Goal: Check status: Check status

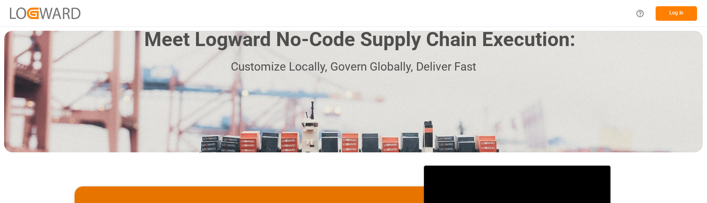
click at [678, 11] on button "Log In" at bounding box center [676, 13] width 41 height 15
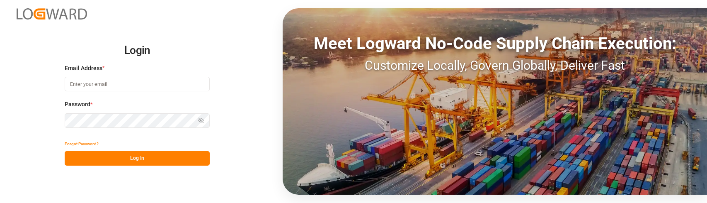
type input "[PERSON_NAME][EMAIL_ADDRESS][PERSON_NAME][DOMAIN_NAME]"
click at [143, 152] on button "Log In" at bounding box center [137, 158] width 145 height 15
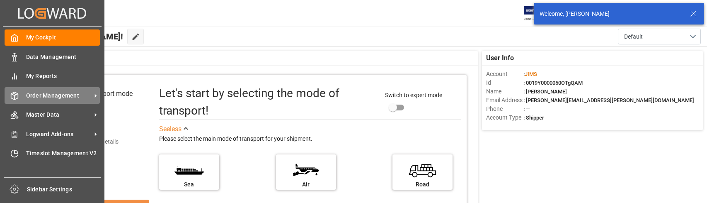
click at [57, 95] on span "Order Management" at bounding box center [58, 95] width 65 height 9
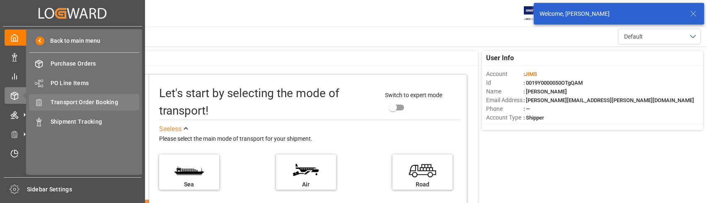
click at [99, 101] on span "Transport Order Booking" at bounding box center [95, 102] width 89 height 9
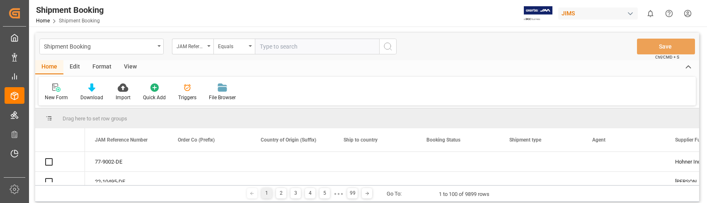
click at [276, 47] on input "text" at bounding box center [317, 47] width 124 height 16
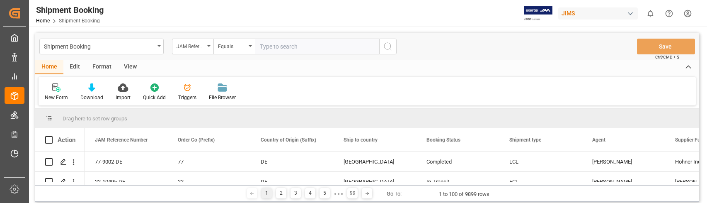
click at [276, 46] on input "text" at bounding box center [317, 47] width 124 height 16
type input "22-10066-DE"
click at [390, 46] on icon "search button" at bounding box center [388, 46] width 10 height 10
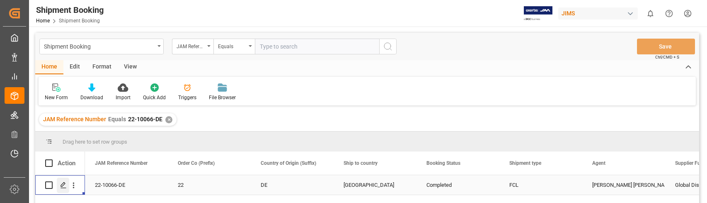
click at [63, 184] on icon "Press SPACE to select this row." at bounding box center [63, 185] width 7 height 7
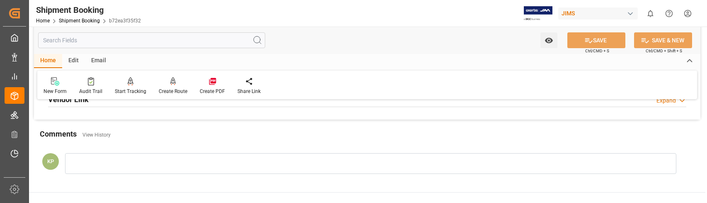
scroll to position [249, 0]
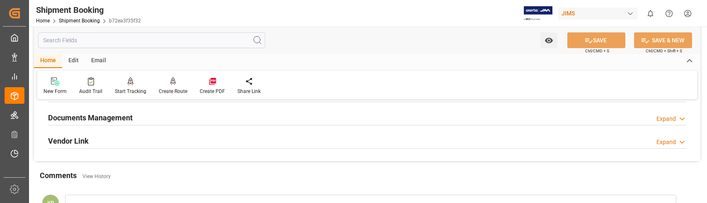
click at [664, 116] on div "Expand" at bounding box center [666, 118] width 19 height 9
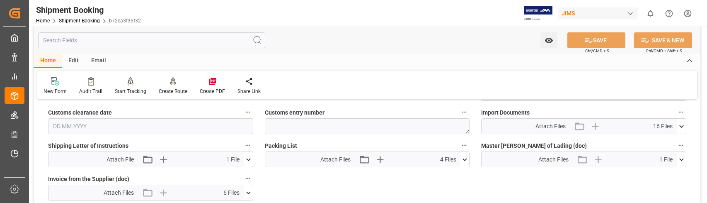
scroll to position [415, 0]
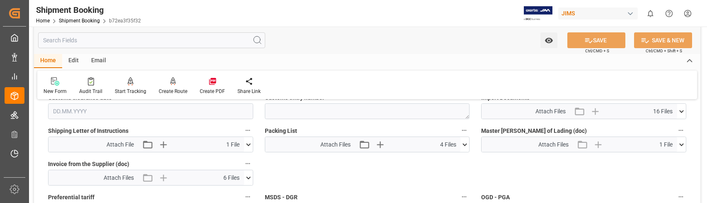
click at [682, 112] on icon at bounding box center [681, 111] width 5 height 2
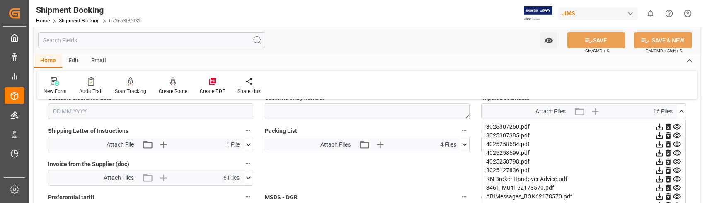
click at [660, 126] on icon at bounding box center [660, 127] width 7 height 7
click at [659, 170] on icon at bounding box center [660, 170] width 7 height 7
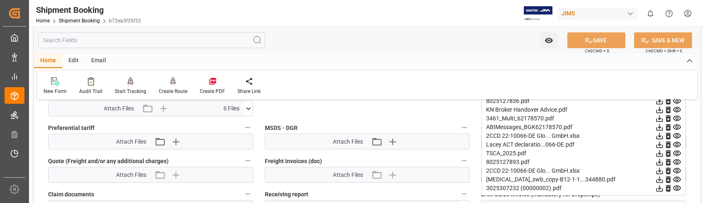
scroll to position [497, 0]
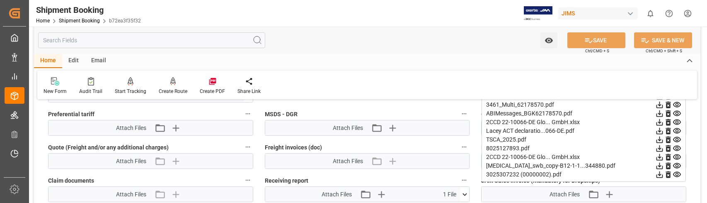
click at [659, 148] on icon at bounding box center [660, 148] width 7 height 7
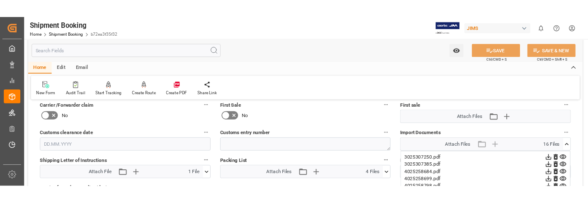
scroll to position [415, 0]
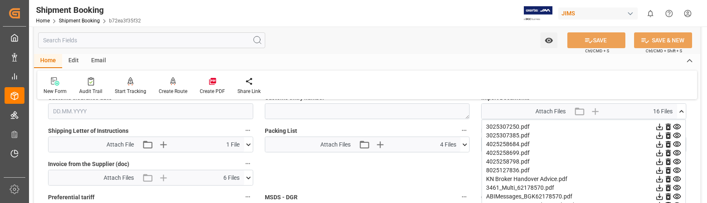
click at [661, 170] on icon at bounding box center [659, 170] width 9 height 9
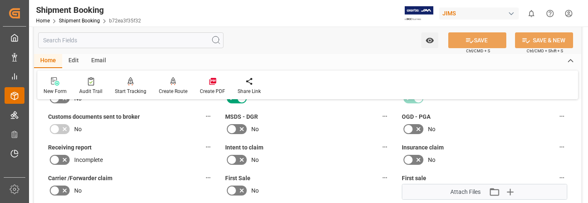
scroll to position [290, 0]
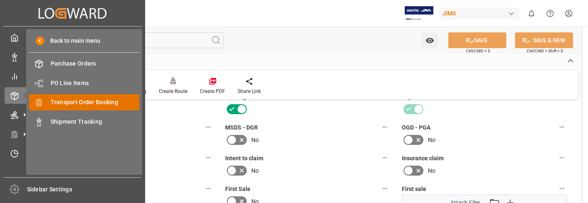
click at [71, 103] on span "Transport Order Booking" at bounding box center [95, 102] width 89 height 9
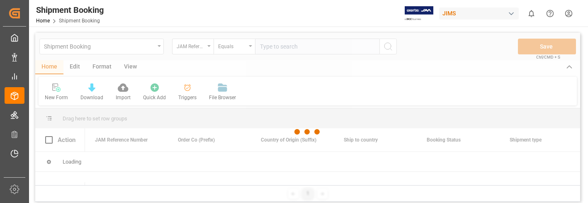
click at [278, 44] on div at bounding box center [307, 132] width 545 height 198
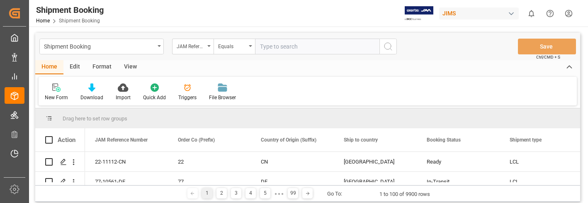
click at [270, 47] on input "text" at bounding box center [317, 47] width 124 height 16
type input "22-10049-CN"
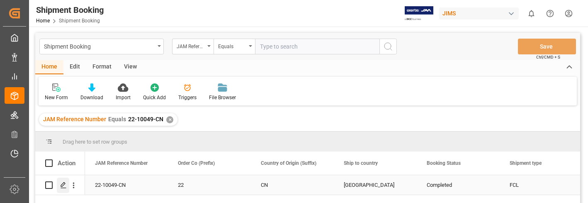
click at [65, 185] on icon "Press SPACE to select this row." at bounding box center [63, 185] width 7 height 7
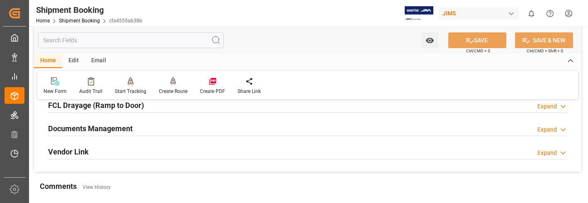
scroll to position [249, 0]
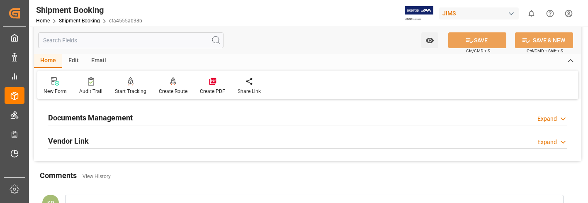
click at [548, 118] on div "Expand" at bounding box center [546, 118] width 19 height 9
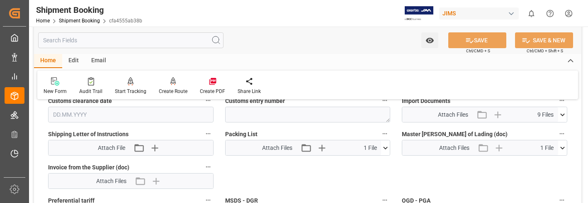
scroll to position [415, 0]
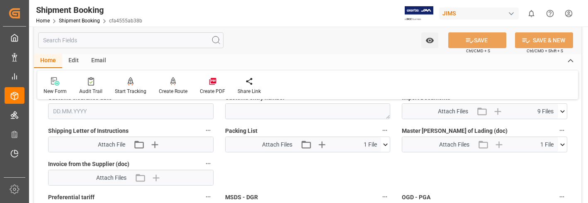
click at [563, 112] on icon at bounding box center [562, 111] width 9 height 9
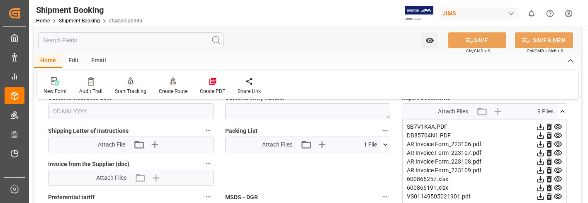
click at [575, 134] on div "Quote Ready In-Transit Delivered Completed Cancelled References Expand JAM Refe…" at bounding box center [307, 22] width 547 height 660
click at [540, 84] on div "New Form Audit Trail Start Tracking Create Empty Shipment Tracking Create Route…" at bounding box center [307, 84] width 541 height 29
click at [541, 143] on icon at bounding box center [540, 144] width 9 height 9
drag, startPoint x: 570, startPoint y: 85, endPoint x: 564, endPoint y: 85, distance: 5.4
click at [570, 84] on div "New Form Audit Trail Start Tracking Create Empty Shipment Tracking Create Route…" at bounding box center [307, 84] width 541 height 29
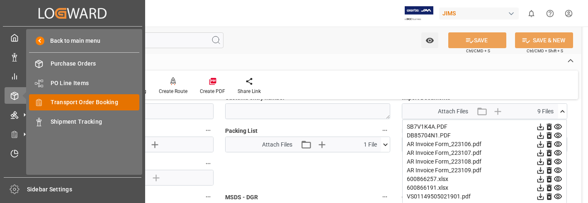
click at [68, 102] on span "Transport Order Booking" at bounding box center [95, 102] width 89 height 9
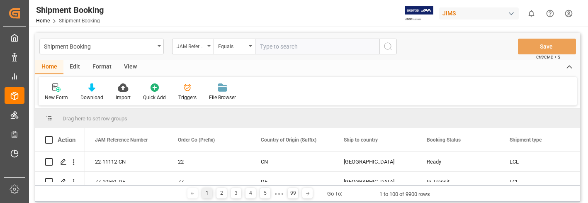
click at [554, 92] on div "New Form Download Import Quick Add Triggers File Browser" at bounding box center [308, 91] width 538 height 29
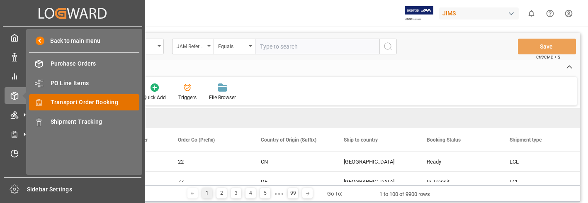
click at [89, 104] on span "Transport Order Booking" at bounding box center [95, 102] width 89 height 9
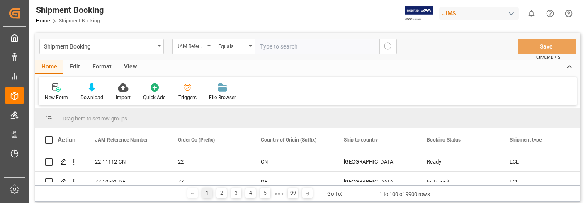
click at [275, 46] on input "text" at bounding box center [317, 47] width 124 height 16
type input "22-10382-[GEOGRAPHIC_DATA]"
click at [385, 47] on icon "search button" at bounding box center [388, 46] width 10 height 10
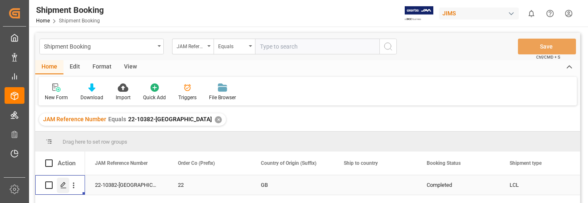
click at [64, 183] on polygon "Press SPACE to select this row." at bounding box center [63, 184] width 4 height 4
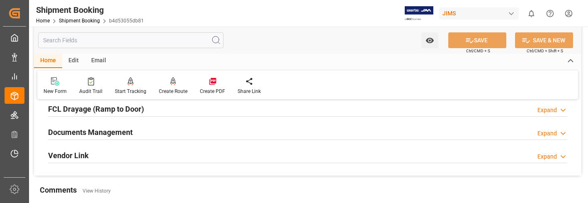
scroll to position [249, 0]
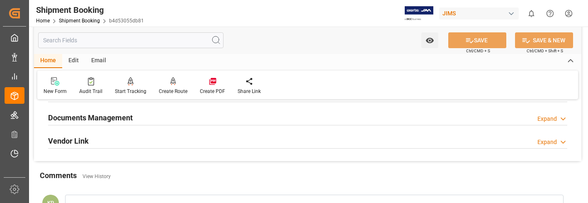
click at [550, 118] on div "Expand" at bounding box center [546, 118] width 19 height 9
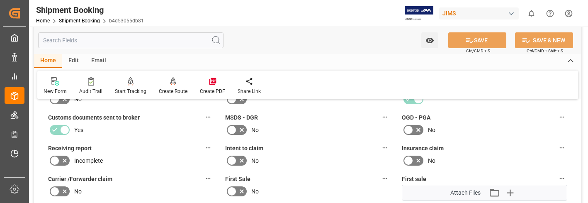
scroll to position [373, 0]
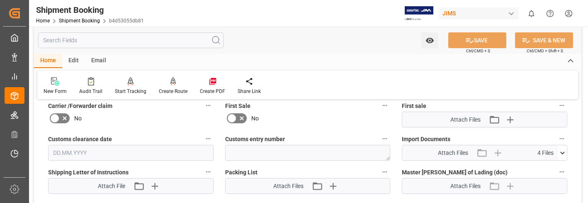
click at [563, 154] on icon at bounding box center [562, 152] width 9 height 9
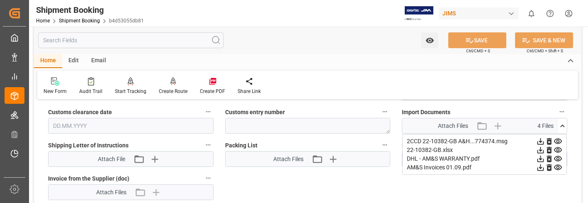
scroll to position [415, 0]
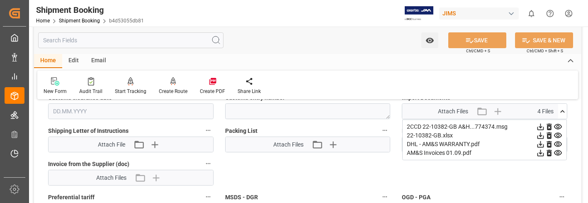
click at [539, 152] on icon at bounding box center [540, 153] width 7 height 7
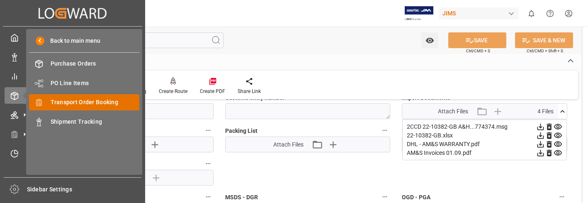
click at [90, 101] on span "Transport Order Booking" at bounding box center [95, 102] width 89 height 9
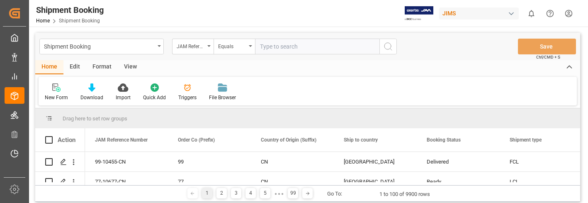
click at [298, 45] on input "text" at bounding box center [317, 47] width 124 height 16
type input "22-10383-GB"
click at [386, 46] on icon "search button" at bounding box center [388, 46] width 10 height 10
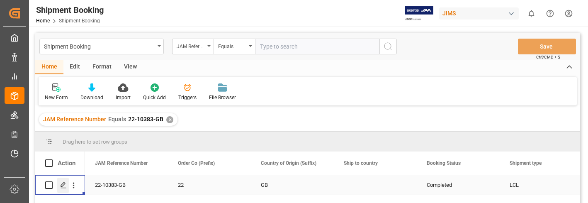
click at [62, 186] on icon "Press SPACE to select this row." at bounding box center [63, 185] width 7 height 7
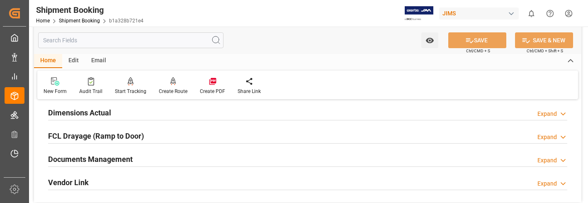
scroll to position [249, 0]
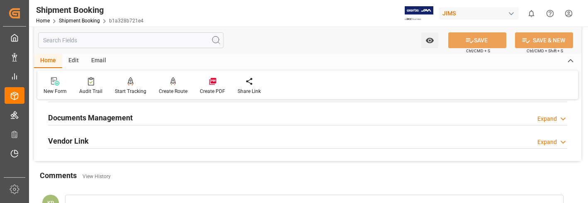
click at [544, 119] on div "Expand" at bounding box center [546, 118] width 19 height 9
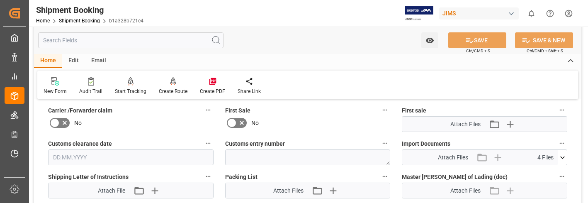
scroll to position [415, 0]
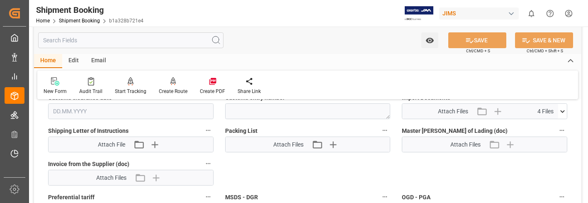
click at [563, 110] on icon at bounding box center [562, 111] width 9 height 9
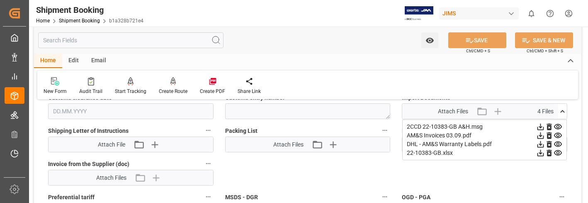
click at [541, 136] on icon at bounding box center [540, 135] width 9 height 9
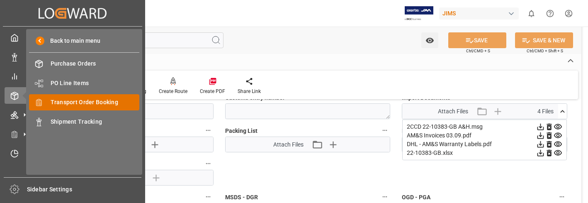
click at [102, 102] on span "Transport Order Booking" at bounding box center [95, 102] width 89 height 9
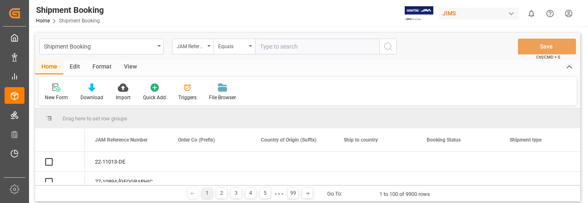
click at [288, 46] on input "text" at bounding box center [317, 47] width 124 height 16
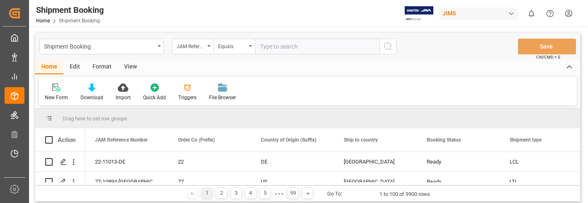
click at [288, 46] on input "text" at bounding box center [317, 47] width 124 height 16
type input "22-10384-[GEOGRAPHIC_DATA]"
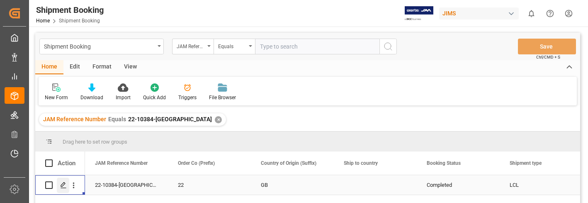
click at [63, 184] on icon "Press SPACE to select this row." at bounding box center [63, 185] width 7 height 7
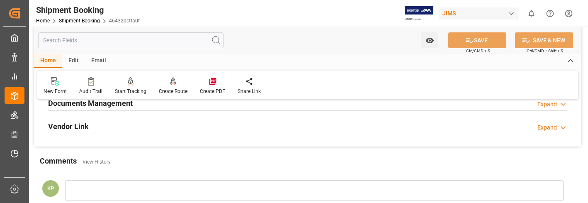
scroll to position [249, 0]
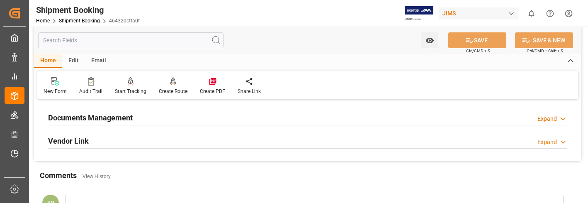
click at [551, 116] on div "Expand" at bounding box center [546, 118] width 19 height 9
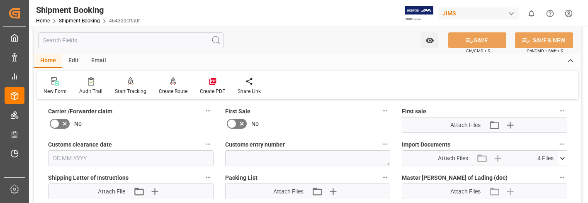
scroll to position [373, 0]
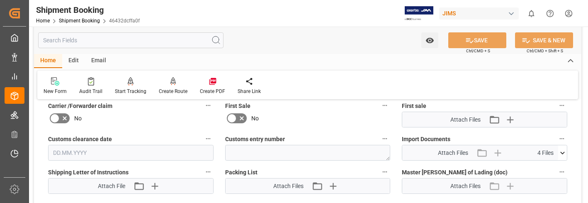
click at [561, 152] on icon at bounding box center [562, 152] width 5 height 2
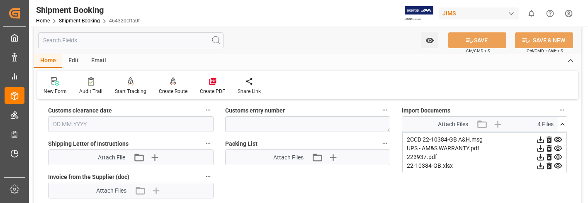
scroll to position [415, 0]
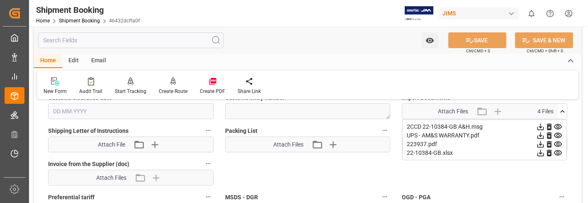
click at [541, 144] on icon at bounding box center [540, 144] width 7 height 7
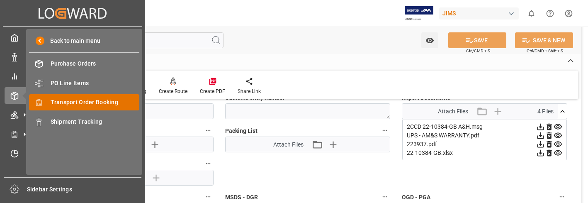
click at [106, 103] on span "Transport Order Booking" at bounding box center [95, 102] width 89 height 9
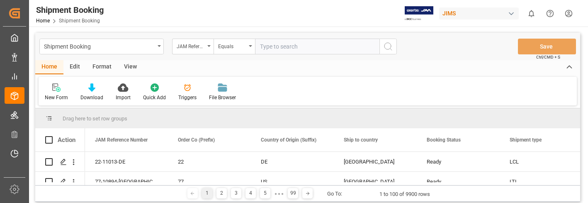
click at [285, 47] on input "text" at bounding box center [317, 47] width 124 height 16
type input "22-10385-[GEOGRAPHIC_DATA]"
click at [389, 46] on icon "search button" at bounding box center [388, 46] width 10 height 10
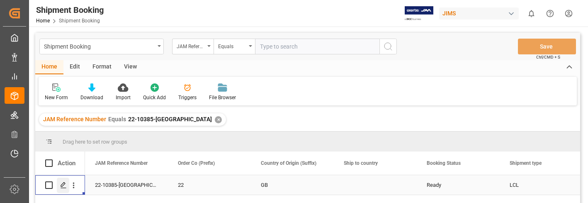
click at [61, 183] on icon "Press SPACE to select this row." at bounding box center [63, 185] width 7 height 7
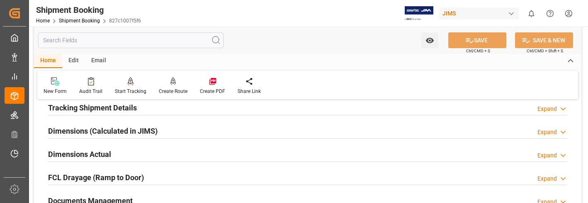
scroll to position [207, 0]
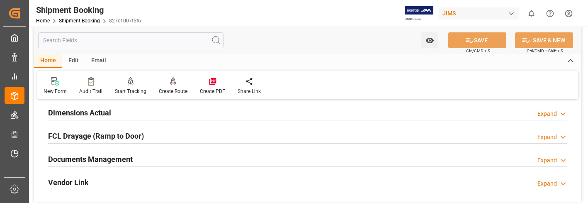
click at [547, 160] on div "Expand" at bounding box center [546, 160] width 19 height 9
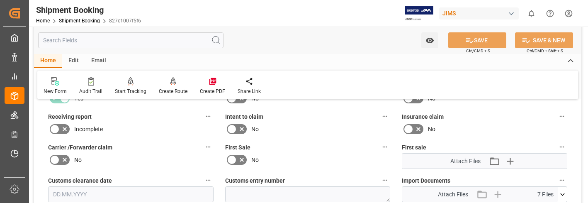
scroll to position [373, 0]
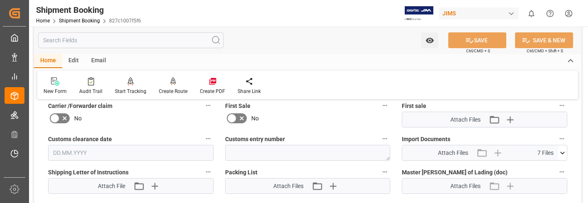
click at [563, 150] on icon at bounding box center [562, 152] width 9 height 9
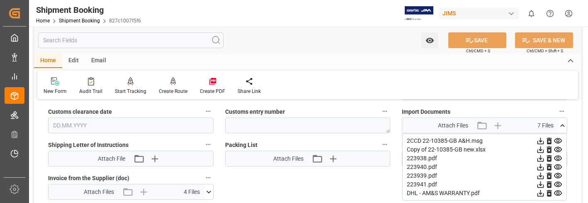
scroll to position [415, 0]
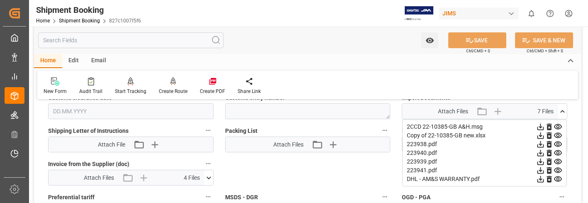
click at [543, 143] on icon at bounding box center [540, 144] width 9 height 9
click at [540, 160] on icon at bounding box center [540, 161] width 9 height 9
click at [539, 152] on icon at bounding box center [540, 152] width 9 height 9
click at [540, 170] on icon at bounding box center [540, 170] width 9 height 9
click at [558, 83] on div "New Form Audit Trail Start Tracking Create Empty Shipment Tracking Create Route…" at bounding box center [307, 84] width 541 height 29
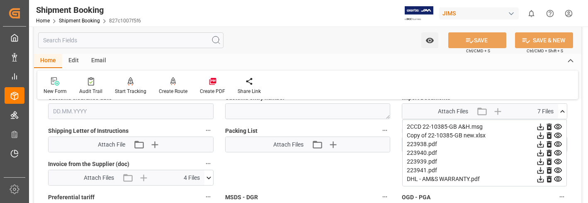
click at [567, 12] on html "Created by potrace 1.15, written by [PERSON_NAME] [DATE]-[DATE] Created by potr…" at bounding box center [294, 101] width 588 height 203
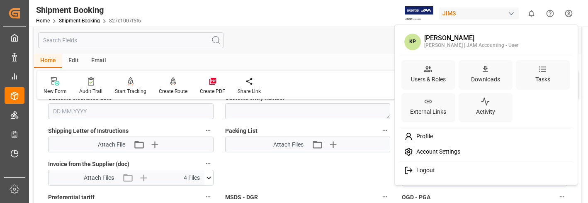
click at [427, 169] on span "Logout" at bounding box center [424, 170] width 22 height 7
